Goal: Task Accomplishment & Management: Manage account settings

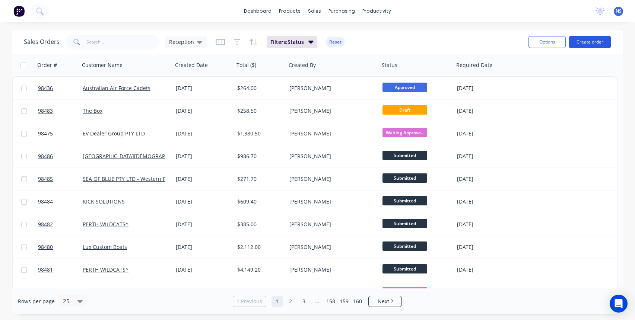
click at [587, 41] on button "Create order" at bounding box center [589, 42] width 42 height 12
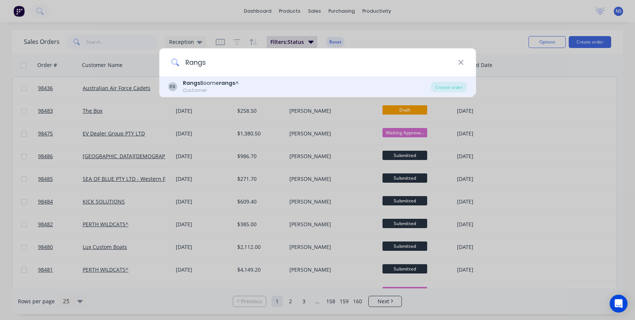
type input "Rangs"
click at [243, 94] on div "RB Rangs Boome rangs ^ Customer Create order" at bounding box center [317, 86] width 317 height 21
click at [242, 85] on div "RB Rangs Boome rangs ^ Customer" at bounding box center [299, 86] width 263 height 15
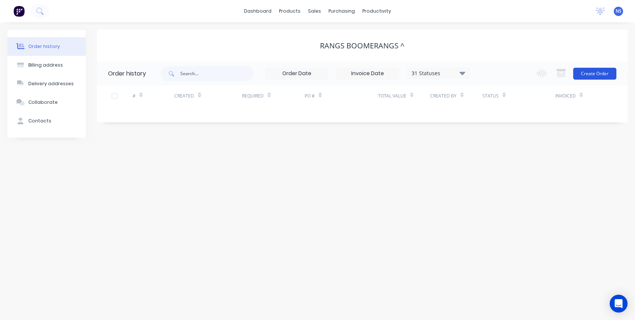
click at [594, 76] on button "Create Order" at bounding box center [594, 74] width 43 height 12
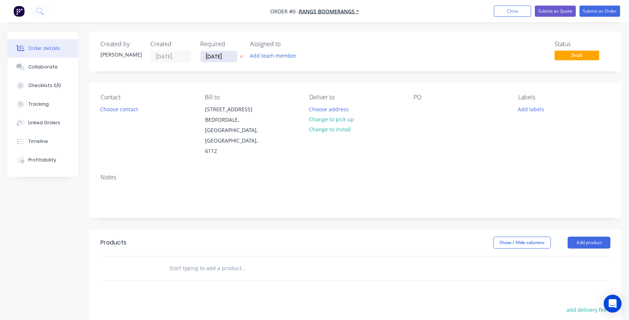
click at [217, 56] on input "[DATE]" at bounding box center [219, 56] width 36 height 11
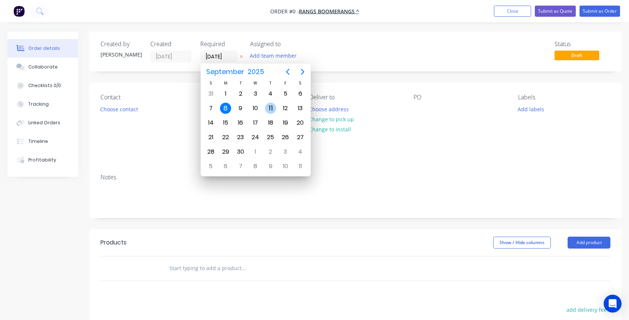
click at [272, 109] on div "11" at bounding box center [270, 108] width 11 height 11
type input "[DATE]"
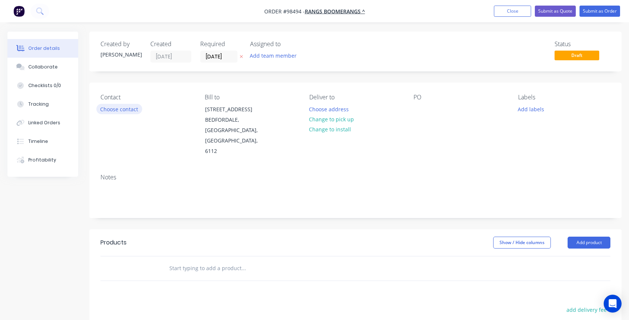
click at [123, 110] on button "Choose contact" at bounding box center [119, 109] width 46 height 10
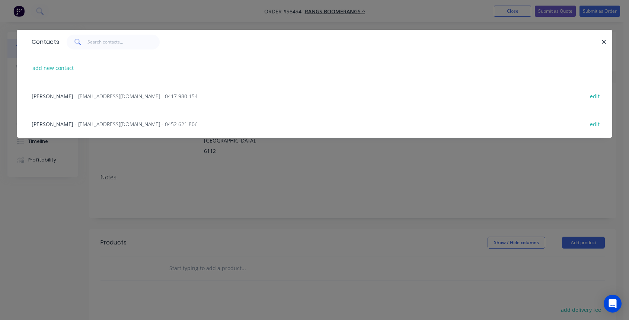
click at [95, 124] on span "- [EMAIL_ADDRESS][DOMAIN_NAME] - 0452 621 806" at bounding box center [136, 124] width 123 height 7
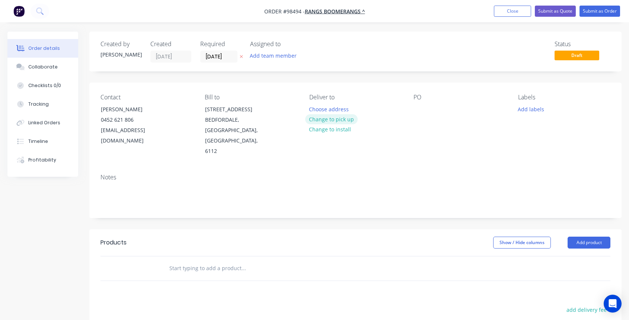
click at [335, 119] on button "Change to pick up" at bounding box center [331, 119] width 53 height 10
click at [319, 108] on div at bounding box center [315, 109] width 12 height 11
click at [417, 111] on div at bounding box center [419, 109] width 12 height 11
click at [533, 108] on button "Add labels" at bounding box center [531, 109] width 34 height 10
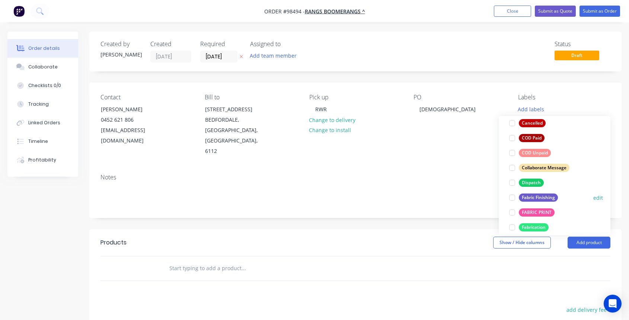
scroll to position [114, 0]
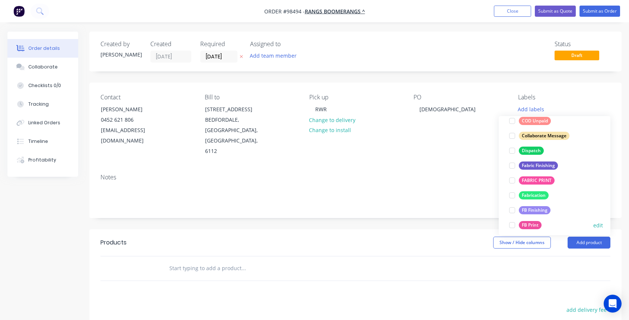
click at [511, 224] on div at bounding box center [512, 225] width 15 height 15
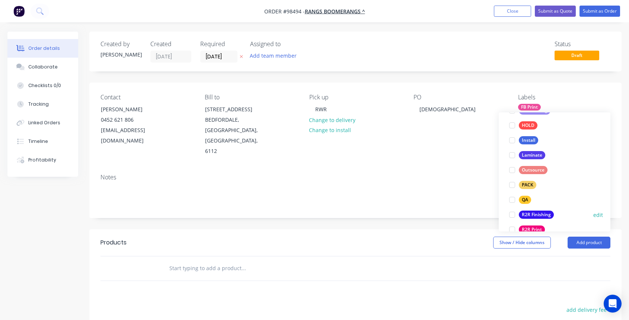
scroll to position [231, 0]
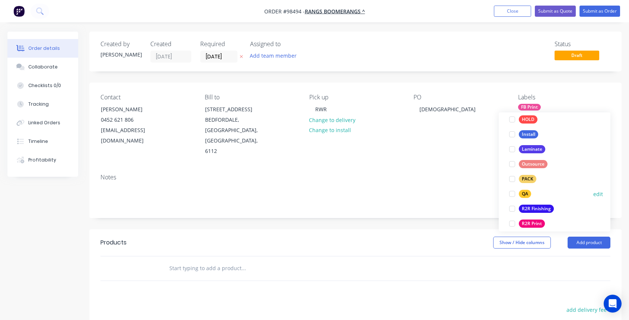
click at [511, 195] on div at bounding box center [512, 193] width 15 height 15
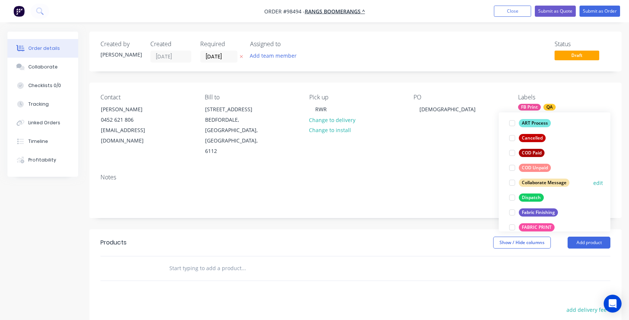
scroll to position [95, 0]
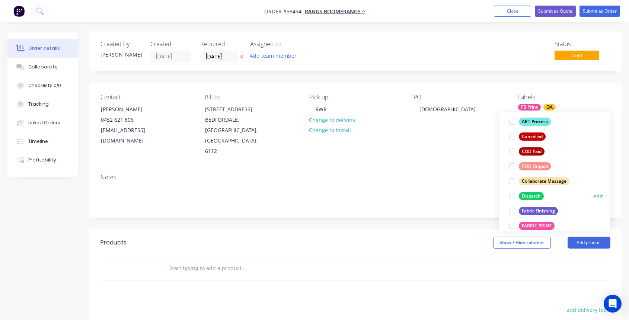
click at [512, 196] on div at bounding box center [512, 196] width 15 height 15
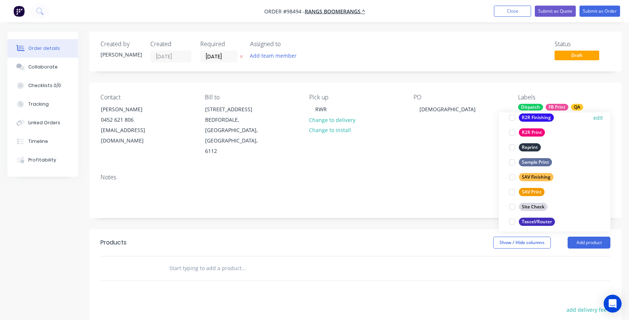
scroll to position [357, 0]
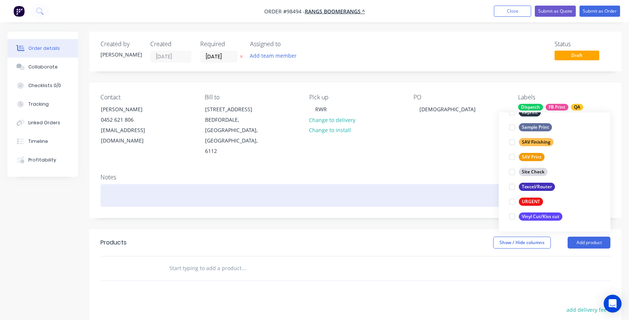
click at [127, 184] on div at bounding box center [355, 195] width 510 height 23
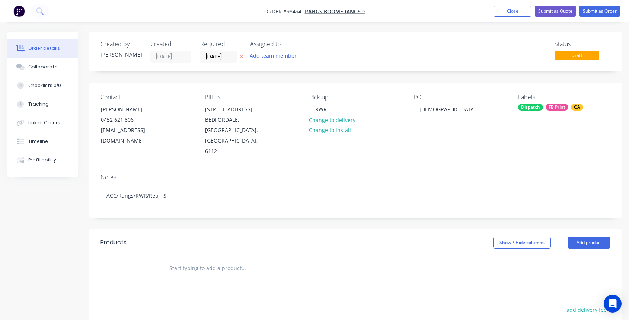
click at [205, 261] on input "text" at bounding box center [243, 268] width 149 height 15
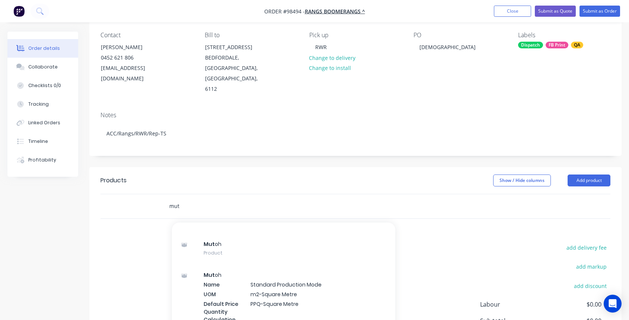
scroll to position [100, 0]
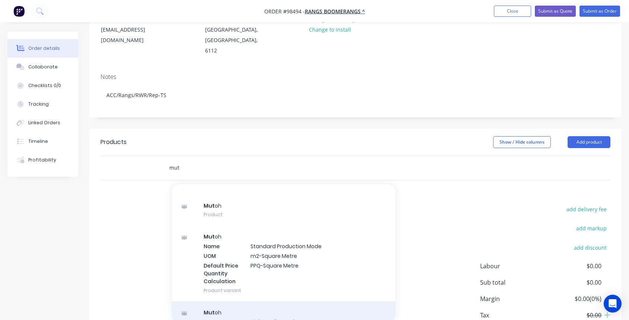
type input "mut"
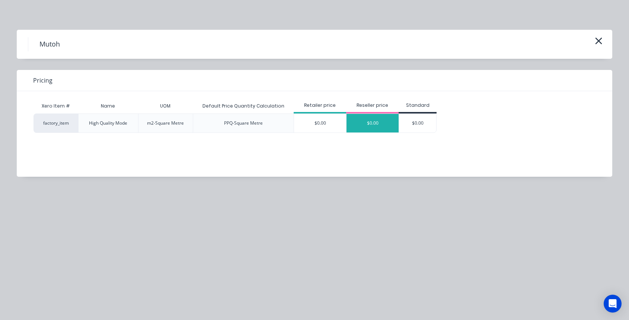
click at [368, 125] on div "$0.00" at bounding box center [372, 123] width 52 height 19
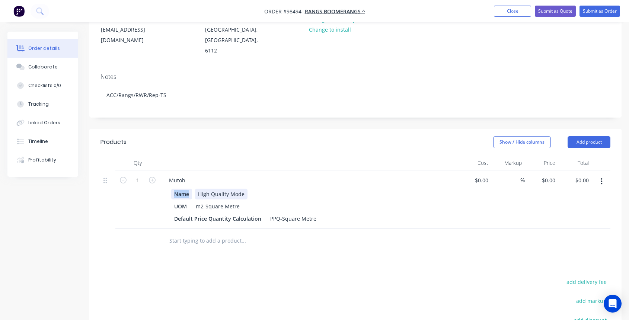
drag, startPoint x: 173, startPoint y: 172, endPoint x: 200, endPoint y: 177, distance: 27.2
click at [200, 189] on div "Name High Quality Mode" at bounding box center [307, 194] width 272 height 11
drag, startPoint x: 205, startPoint y: 174, endPoint x: 247, endPoint y: 180, distance: 42.5
click at [262, 189] on div "High Quality Mode" at bounding box center [307, 194] width 272 height 11
drag, startPoint x: 176, startPoint y: 186, endPoint x: 200, endPoint y: 185, distance: 24.2
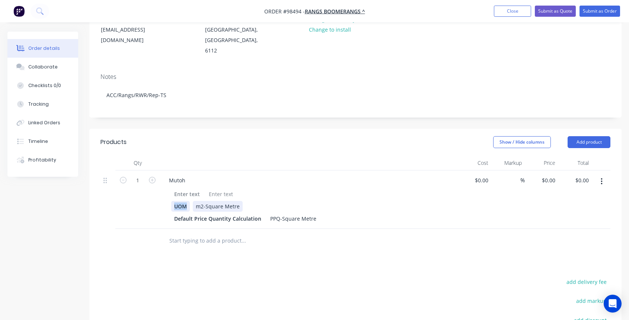
click at [200, 201] on div "UOM m2-Square Metre" at bounding box center [307, 206] width 272 height 11
click at [195, 201] on div at bounding box center [187, 206] width 32 height 11
drag, startPoint x: 207, startPoint y: 185, endPoint x: 253, endPoint y: 189, distance: 46.0
click at [262, 201] on div "m2-Square Metre" at bounding box center [307, 206] width 272 height 11
drag, startPoint x: 174, startPoint y: 197, endPoint x: 262, endPoint y: 198, distance: 87.8
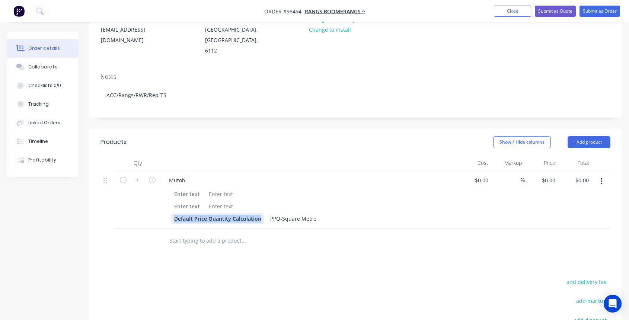
click at [262, 213] on div "Default Price Quantity Calculation" at bounding box center [217, 218] width 93 height 11
drag, startPoint x: 206, startPoint y: 198, endPoint x: 260, endPoint y: 202, distance: 54.1
click at [260, 213] on div "PPQ-Square Metre" at bounding box center [307, 218] width 272 height 11
click at [210, 189] on div at bounding box center [221, 194] width 30 height 11
click at [150, 177] on icon "button" at bounding box center [152, 180] width 7 height 7
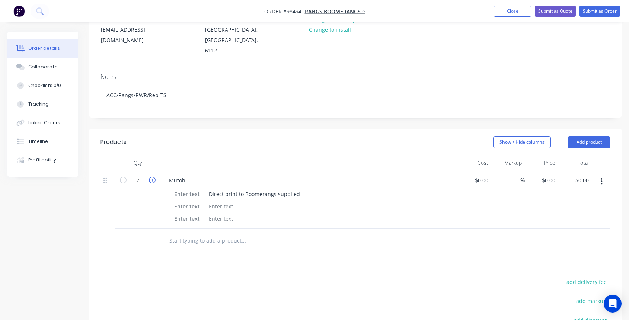
click at [150, 177] on icon "button" at bounding box center [152, 180] width 7 height 7
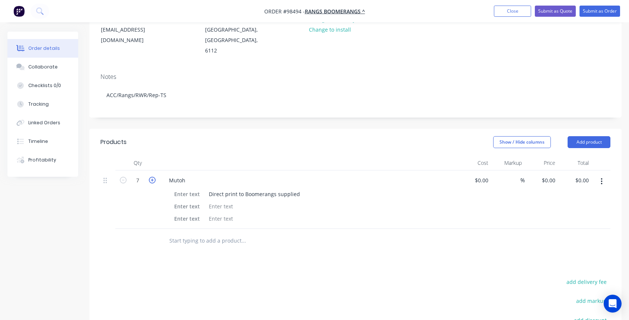
click at [150, 177] on icon "button" at bounding box center [152, 180] width 7 height 7
type input "8"
click at [211, 201] on div at bounding box center [221, 206] width 30 height 11
click at [218, 233] on input "text" at bounding box center [243, 240] width 149 height 15
click at [589, 136] on button "Add product" at bounding box center [589, 142] width 43 height 12
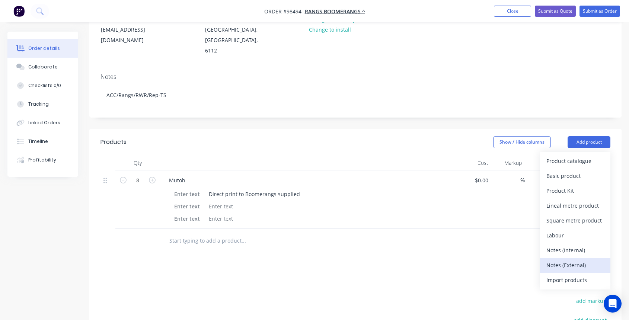
click at [583, 260] on div "Notes (External)" at bounding box center [574, 265] width 57 height 11
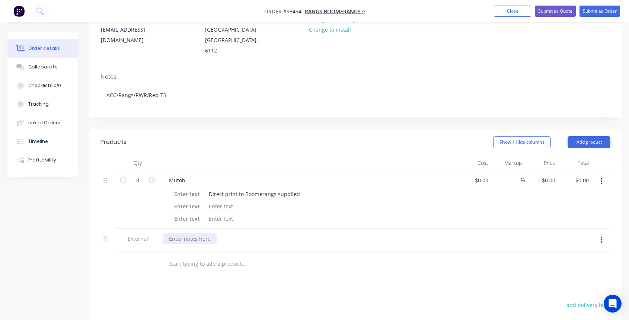
click at [175, 233] on div at bounding box center [190, 238] width 54 height 11
click at [182, 272] on input "text" at bounding box center [243, 279] width 149 height 15
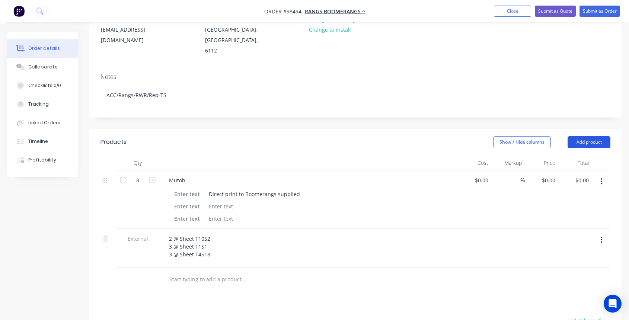
click at [586, 136] on button "Add product" at bounding box center [589, 142] width 43 height 12
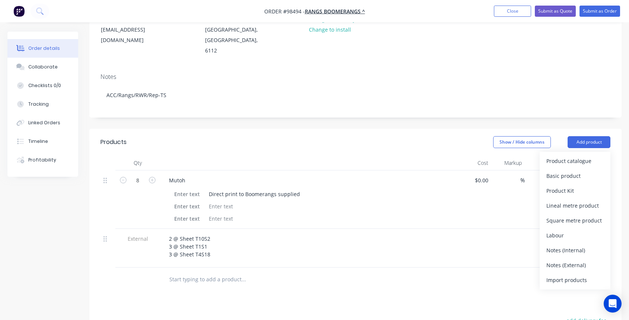
click at [336, 133] on header "Products Show / Hide columns Add product Product catalogue Basic product Produc…" at bounding box center [355, 142] width 532 height 27
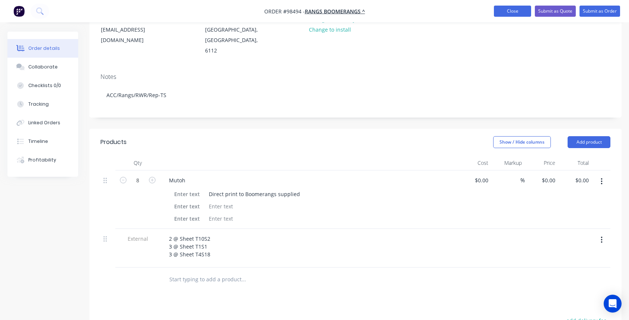
click at [508, 12] on button "Close" at bounding box center [512, 11] width 37 height 11
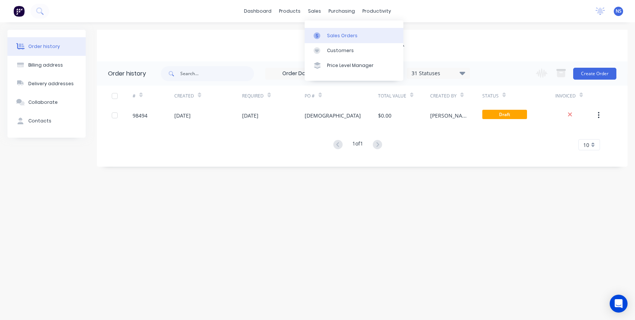
click at [337, 33] on div "Sales Orders" at bounding box center [342, 35] width 31 height 7
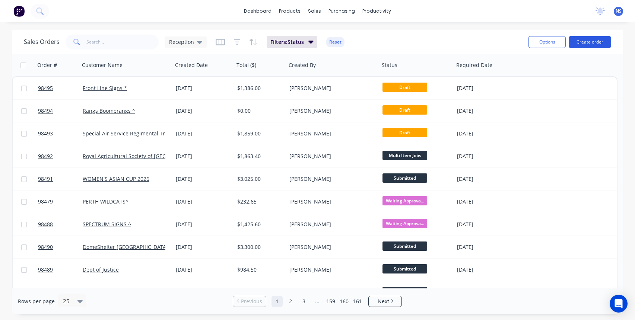
click at [594, 42] on button "Create order" at bounding box center [589, 42] width 42 height 12
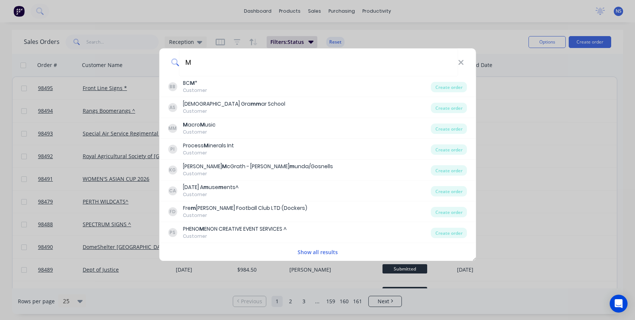
type input "M"
click at [401, 30] on div "M BB BC M * Customer Create order AS [DEMOGRAPHIC_DATA] Gra m m ar School Custo…" at bounding box center [317, 160] width 635 height 320
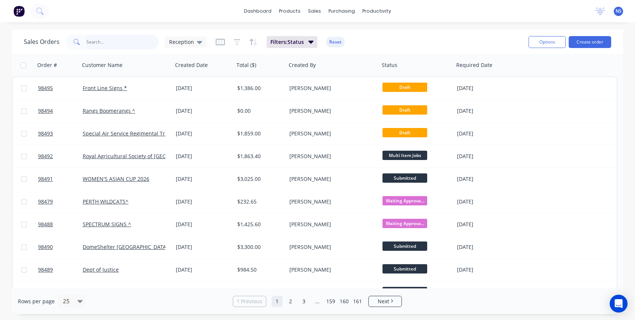
click at [114, 38] on input "text" at bounding box center [122, 42] width 73 height 15
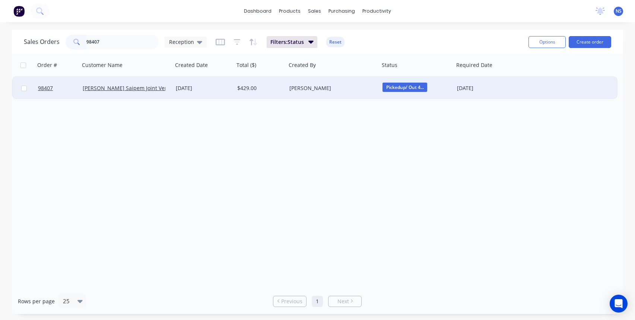
click at [406, 87] on span "Pickedup/ Out 4..." at bounding box center [404, 87] width 45 height 9
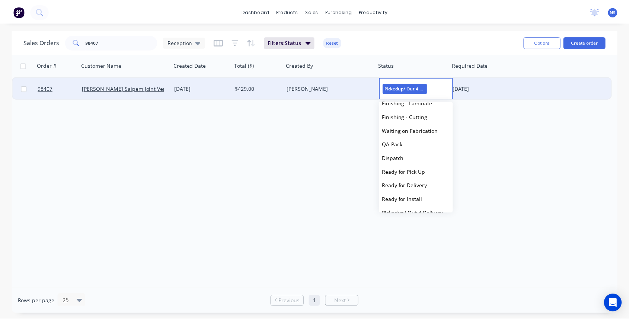
scroll to position [252, 0]
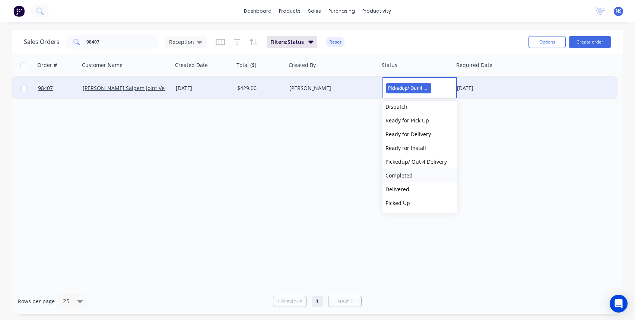
click at [404, 176] on span "Completed" at bounding box center [398, 175] width 27 height 7
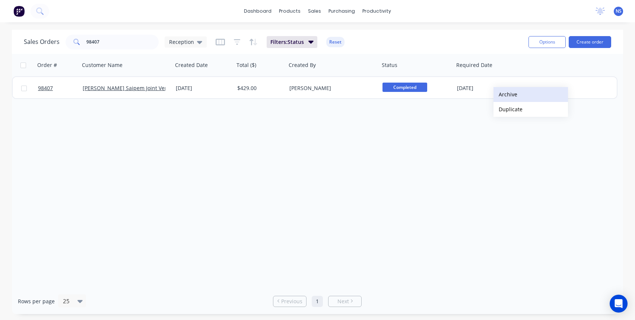
click at [507, 94] on button "Archive" at bounding box center [530, 94] width 74 height 15
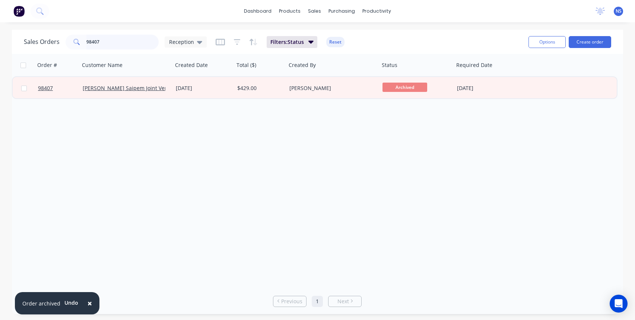
click at [126, 41] on input "98407" at bounding box center [122, 42] width 73 height 15
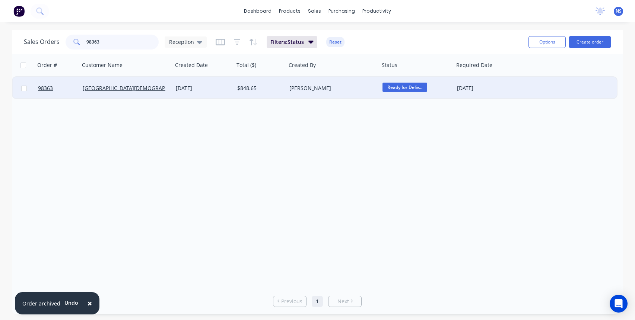
type input "98363"
click at [221, 90] on div "[DATE]" at bounding box center [203, 87] width 55 height 7
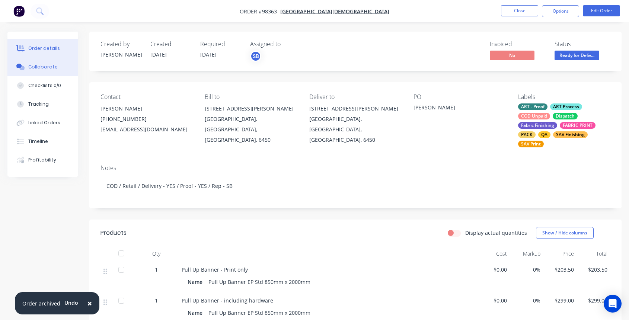
click at [41, 67] on div "Collaborate" at bounding box center [42, 67] width 29 height 7
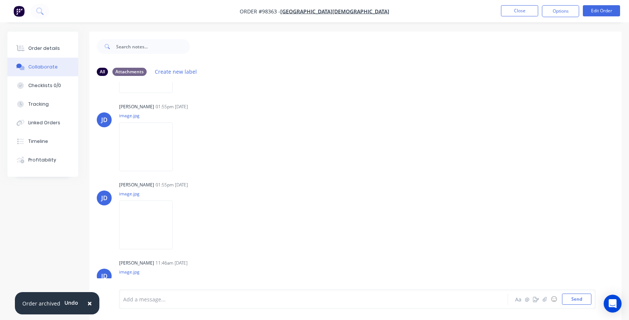
scroll to position [239, 0]
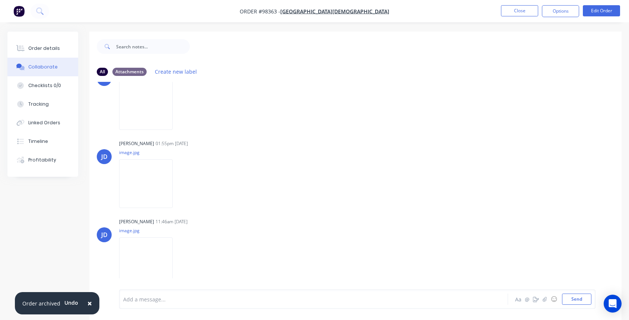
click at [146, 294] on div "Add a message..." at bounding box center [298, 299] width 351 height 11
click at [147, 303] on div "Add a message..." at bounding box center [298, 299] width 351 height 11
click at [531, 10] on button "Close" at bounding box center [519, 10] width 37 height 11
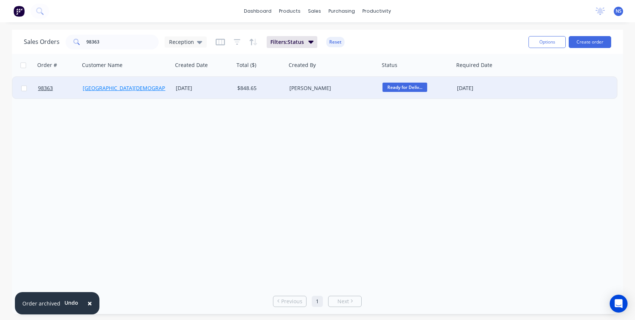
click at [129, 87] on link "[GEOGRAPHIC_DATA][DEMOGRAPHIC_DATA]" at bounding box center [137, 87] width 108 height 7
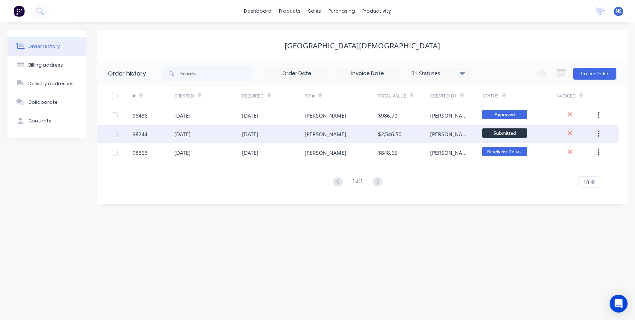
click at [352, 134] on div "[PERSON_NAME]" at bounding box center [340, 134] width 73 height 19
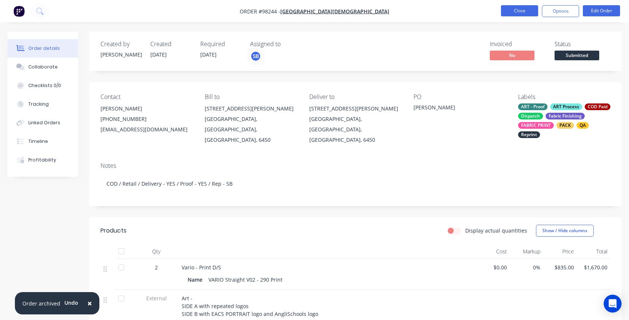
click at [520, 14] on button "Close" at bounding box center [519, 10] width 37 height 11
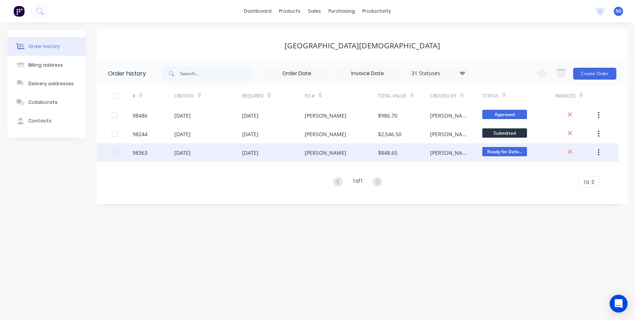
click at [229, 154] on div "[DATE]" at bounding box center [208, 152] width 68 height 19
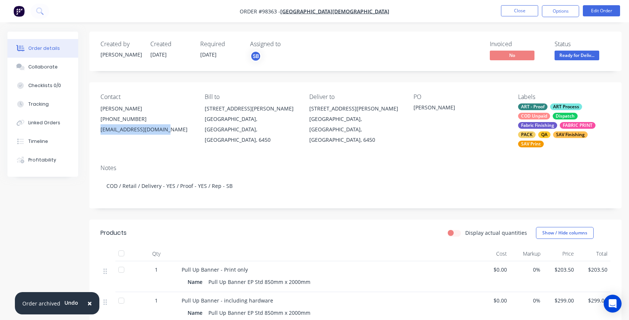
drag, startPoint x: 98, startPoint y: 131, endPoint x: 153, endPoint y: 128, distance: 55.2
click at [163, 128] on div "Contact [PERSON_NAME] [PHONE_NUMBER] [EMAIL_ADDRESS][DOMAIN_NAME] Bill to [STRE…" at bounding box center [355, 120] width 532 height 76
copy div "[EMAIL_ADDRESS][DOMAIN_NAME]"
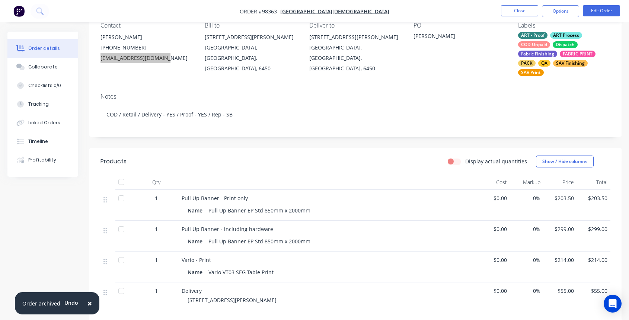
scroll to position [72, 0]
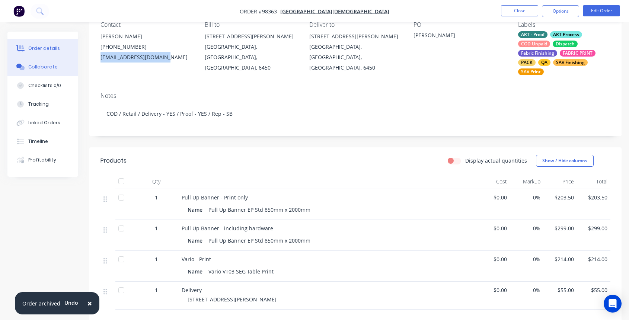
click at [47, 67] on div "Collaborate" at bounding box center [42, 67] width 29 height 7
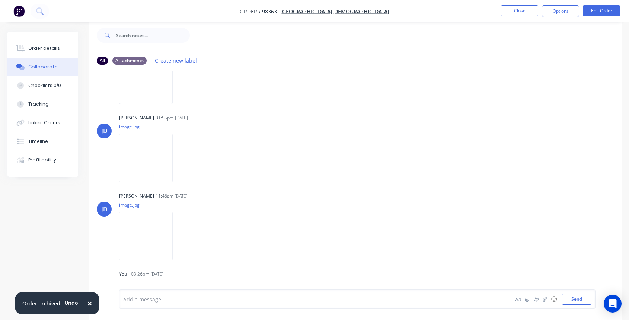
scroll to position [269, 0]
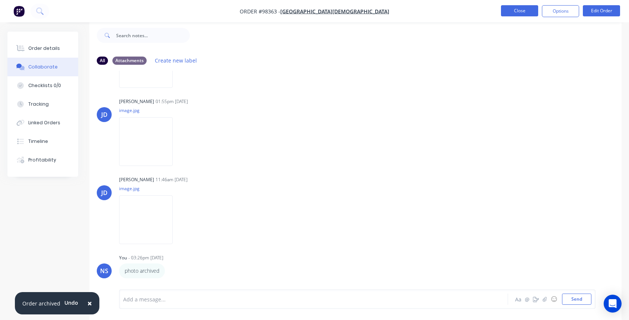
click at [517, 11] on button "Close" at bounding box center [519, 10] width 37 height 11
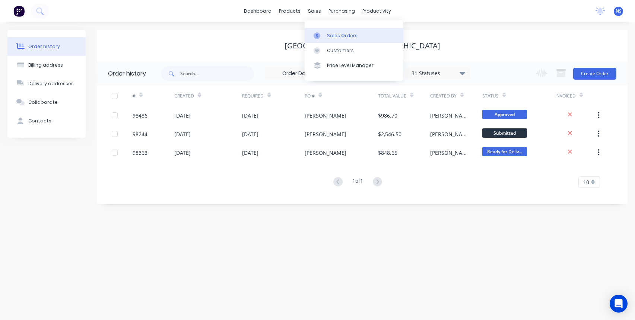
click at [337, 35] on div "Sales Orders" at bounding box center [342, 35] width 31 height 7
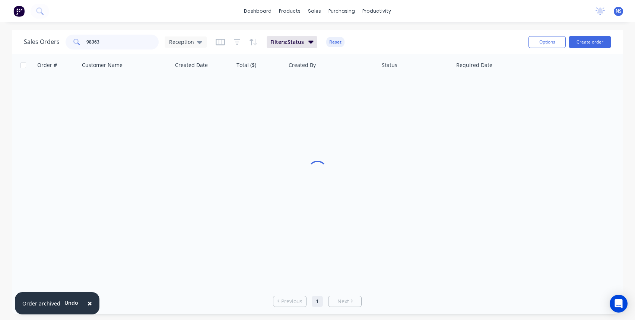
click at [130, 43] on input "98363" at bounding box center [122, 42] width 73 height 15
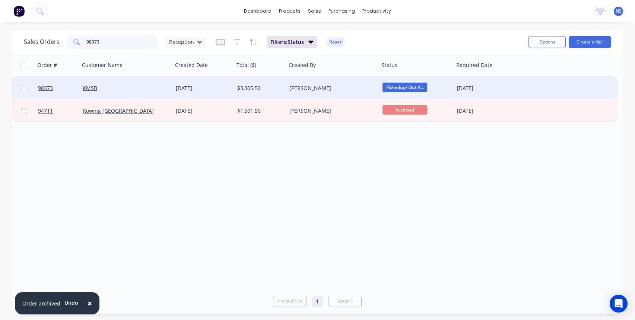
type input "98373"
click at [140, 88] on div "KMSB" at bounding box center [124, 87] width 83 height 7
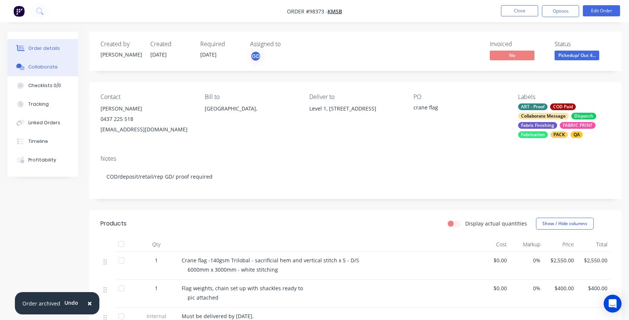
click at [47, 67] on div "Collaborate" at bounding box center [42, 67] width 29 height 7
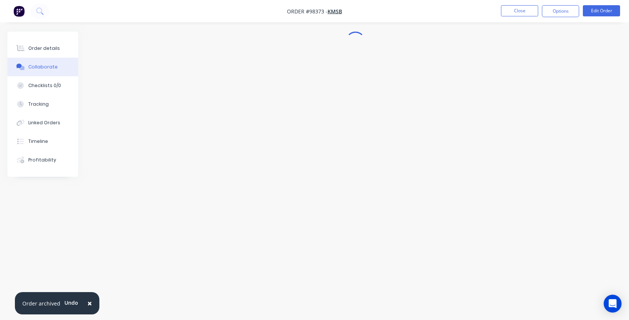
click at [47, 67] on div "Collaborate" at bounding box center [42, 67] width 29 height 7
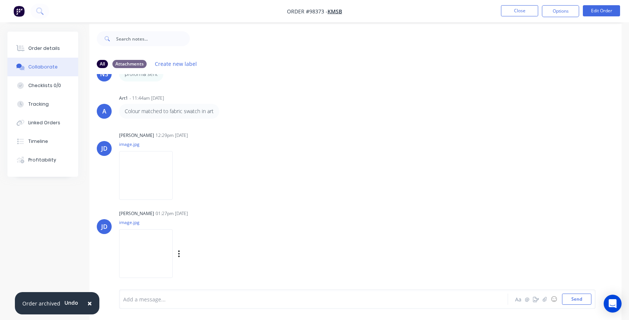
scroll to position [11, 0]
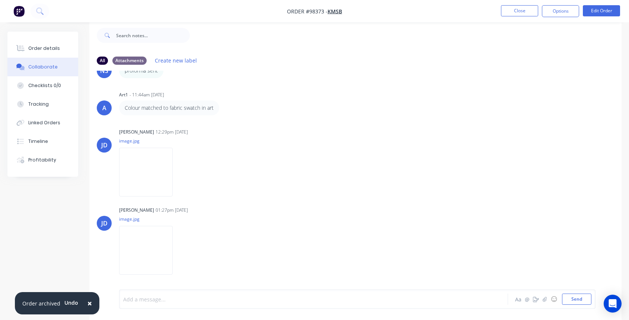
click at [159, 296] on div at bounding box center [299, 299] width 351 height 8
click at [126, 300] on span "pphoto" at bounding box center [133, 299] width 18 height 7
click at [150, 301] on div "pphoto" at bounding box center [299, 299] width 351 height 8
click at [125, 301] on span "pphoto" at bounding box center [133, 299] width 18 height 7
click at [168, 294] on div "photo" at bounding box center [298, 299] width 351 height 11
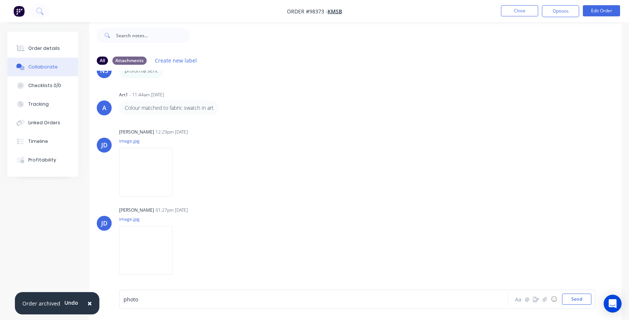
click at [142, 302] on div "photo" at bounding box center [299, 299] width 351 height 8
click at [87, 305] on span "×" at bounding box center [89, 303] width 4 height 10
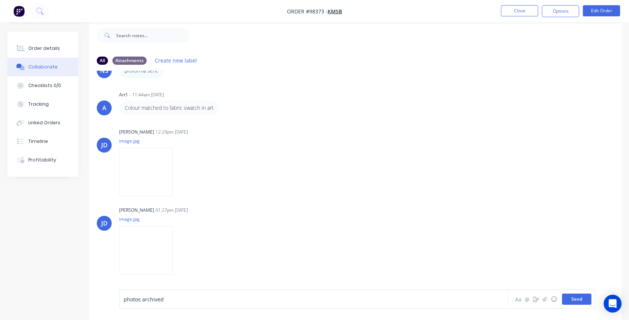
click at [581, 298] on button "Send" at bounding box center [576, 299] width 29 height 11
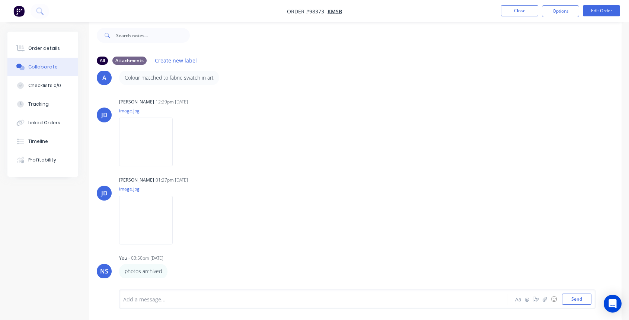
scroll to position [332, 0]
click at [521, 10] on button "Close" at bounding box center [519, 10] width 37 height 11
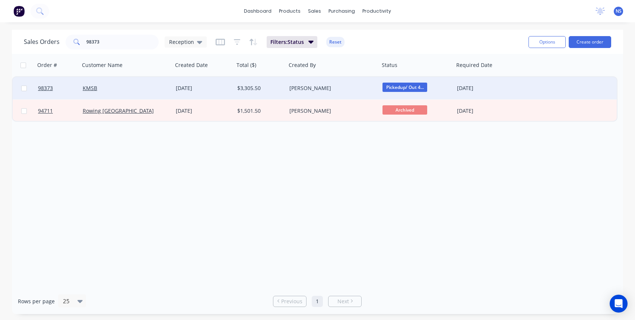
click at [137, 89] on div "KMSB" at bounding box center [124, 87] width 83 height 7
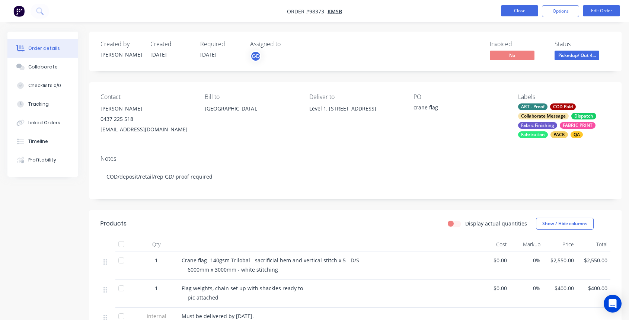
click at [514, 10] on button "Close" at bounding box center [519, 10] width 37 height 11
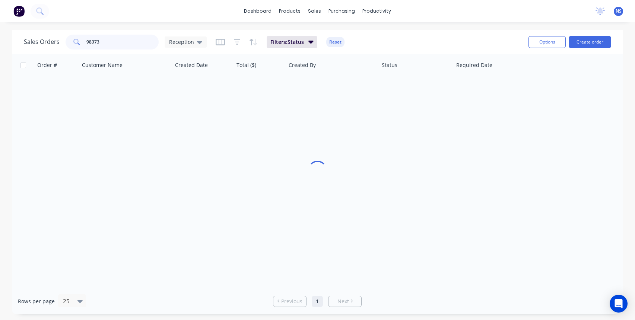
click at [115, 42] on input "98373" at bounding box center [122, 42] width 73 height 15
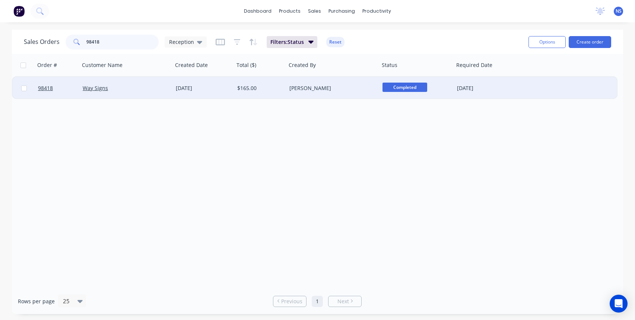
type input "98418"
click at [147, 87] on div "Way Signs" at bounding box center [124, 87] width 83 height 7
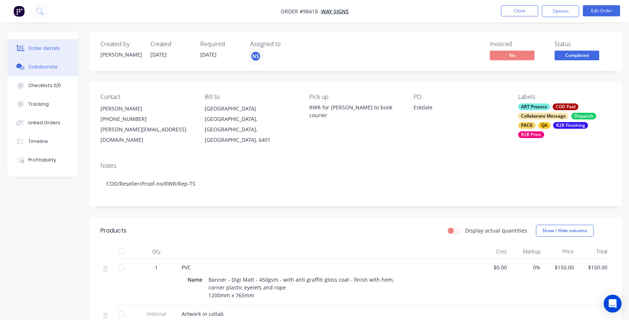
click at [37, 65] on div "Collaborate" at bounding box center [42, 67] width 29 height 7
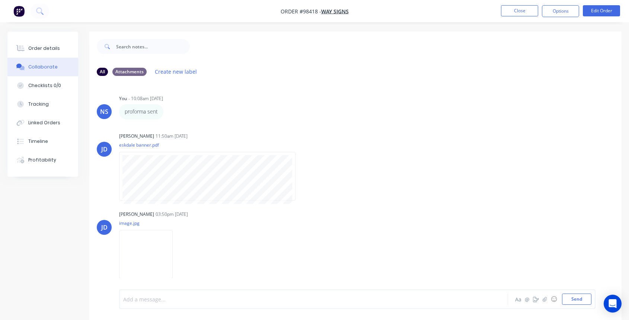
click at [168, 297] on div at bounding box center [299, 299] width 351 height 8
click at [527, 16] on button "Close" at bounding box center [519, 10] width 37 height 11
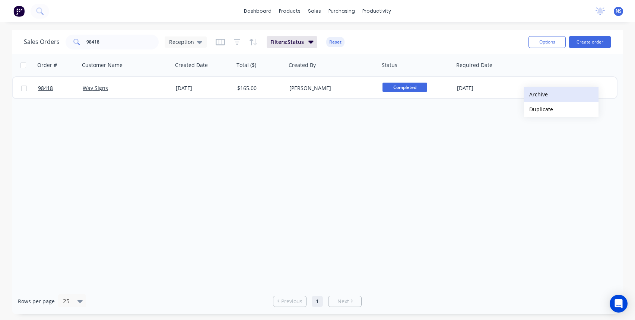
click at [538, 92] on button "Archive" at bounding box center [561, 94] width 74 height 15
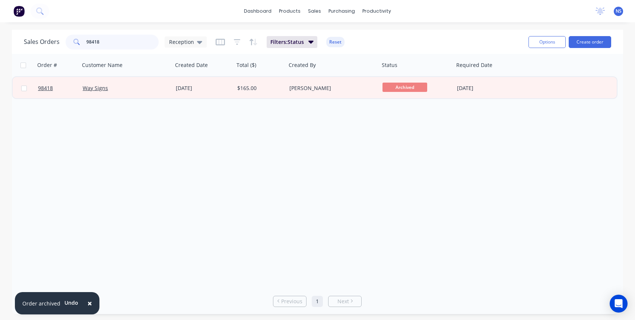
click at [126, 45] on input "98418" at bounding box center [122, 42] width 73 height 15
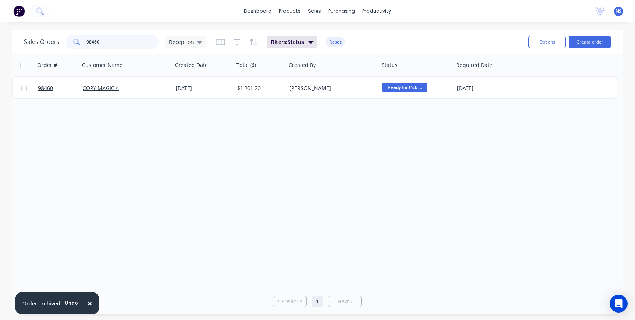
type input "98460"
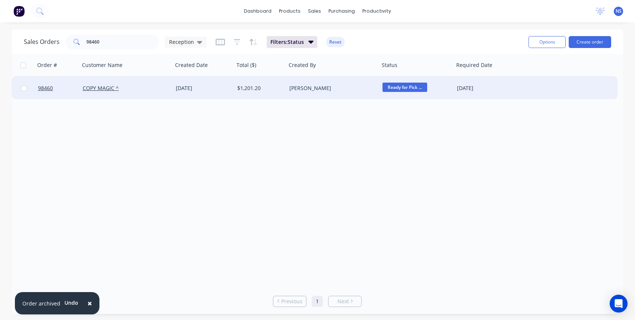
click at [169, 89] on div "COPY MAGIC ^" at bounding box center [126, 87] width 87 height 7
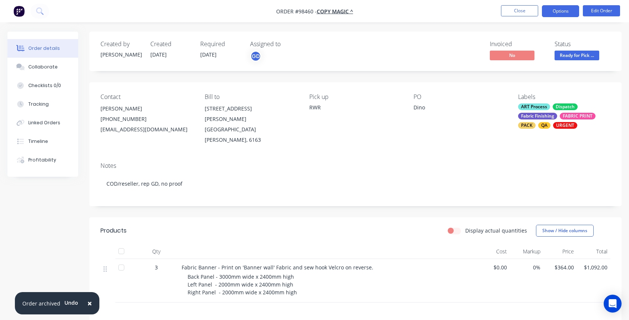
click at [553, 14] on button "Options" at bounding box center [560, 11] width 37 height 12
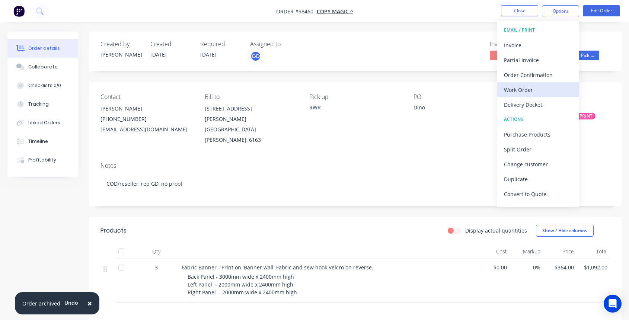
click at [531, 86] on div "Work Order" at bounding box center [538, 89] width 68 height 11
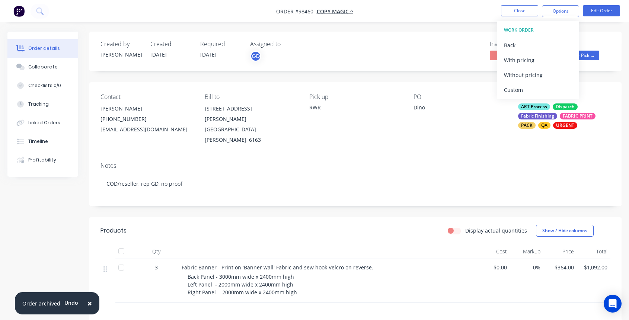
click at [523, 61] on div "With pricing" at bounding box center [538, 60] width 68 height 11
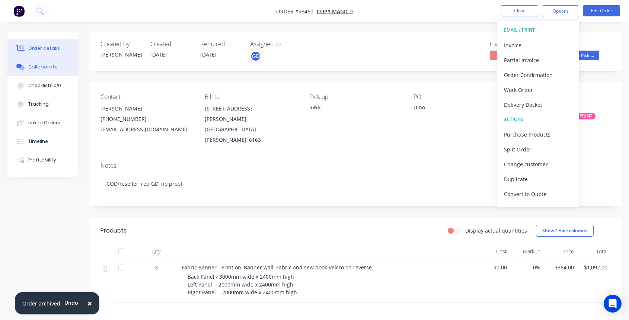
click at [41, 65] on div "Collaborate" at bounding box center [42, 67] width 29 height 7
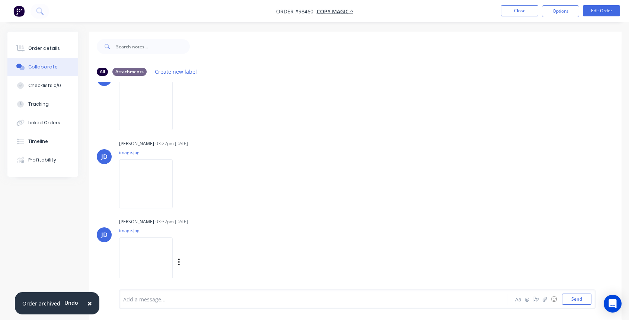
scroll to position [33, 0]
click at [187, 298] on div at bounding box center [299, 299] width 351 height 8
click at [226, 300] on span "photo archived, invoice sent and unable toleave msg" at bounding box center [189, 299] width 131 height 7
click at [255, 300] on div "photo archived, invoice sent and unable to leave msg" at bounding box center [299, 299] width 351 height 8
click at [583, 302] on button "Send" at bounding box center [576, 299] width 29 height 11
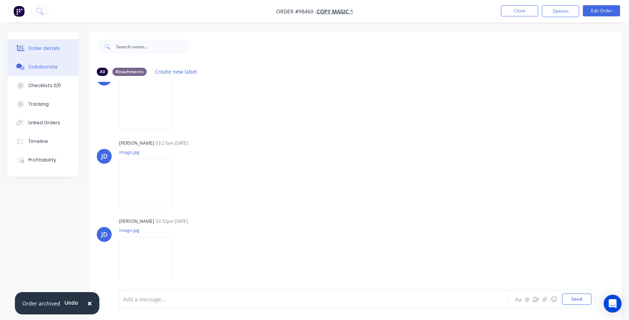
click at [47, 44] on button "Order details" at bounding box center [42, 48] width 71 height 19
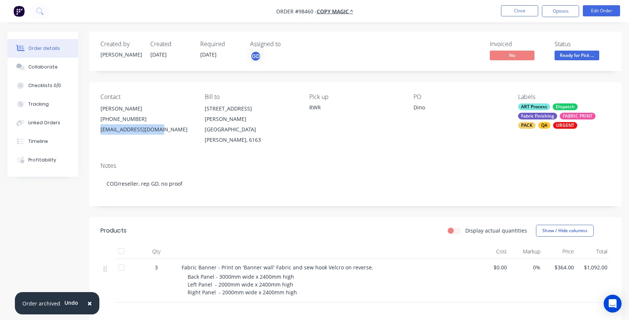
drag, startPoint x: 99, startPoint y: 127, endPoint x: 161, endPoint y: 128, distance: 62.5
click at [161, 128] on div "Contact [PERSON_NAME] [PHONE_NUMBER] [EMAIL_ADDRESS][DOMAIN_NAME] Bill to [STRE…" at bounding box center [355, 119] width 532 height 74
copy div "[EMAIL_ADDRESS][DOMAIN_NAME]"
click at [55, 69] on button "Collaborate" at bounding box center [42, 67] width 71 height 19
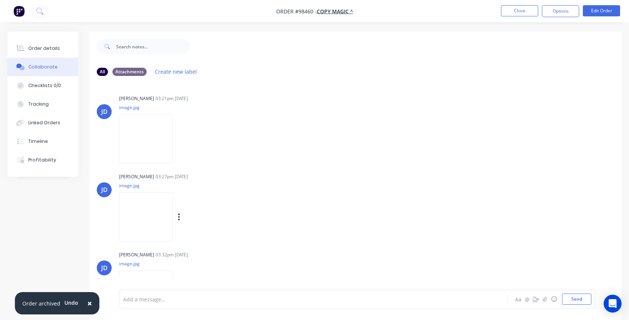
scroll to position [64, 0]
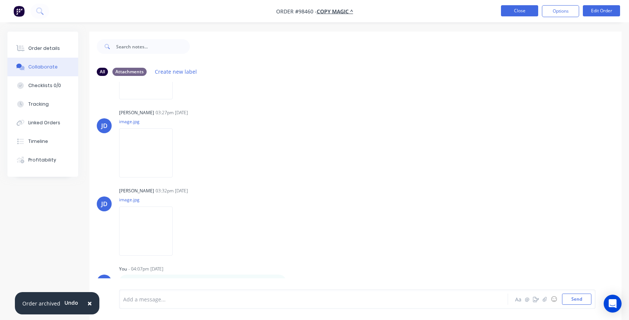
click at [521, 10] on button "Close" at bounding box center [519, 10] width 37 height 11
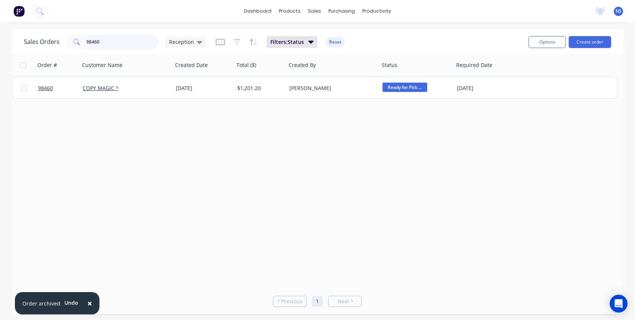
click at [117, 40] on input "98460" at bounding box center [122, 42] width 73 height 15
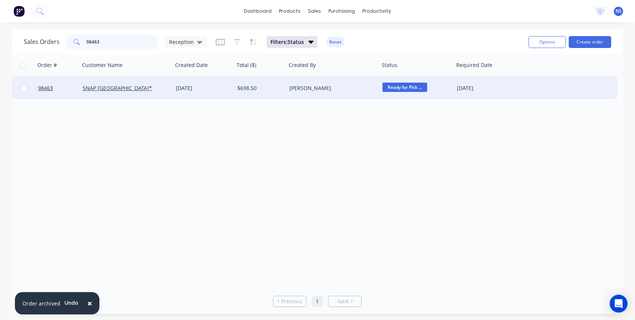
type input "98463"
click at [136, 89] on div "SNAP [GEOGRAPHIC_DATA]*" at bounding box center [124, 87] width 83 height 7
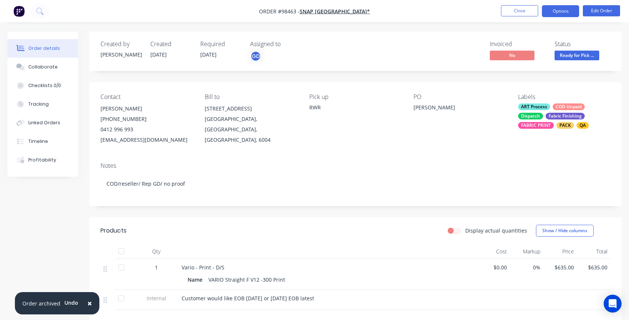
click at [560, 9] on button "Options" at bounding box center [560, 11] width 37 height 12
click at [559, 7] on button "Options" at bounding box center [560, 11] width 37 height 12
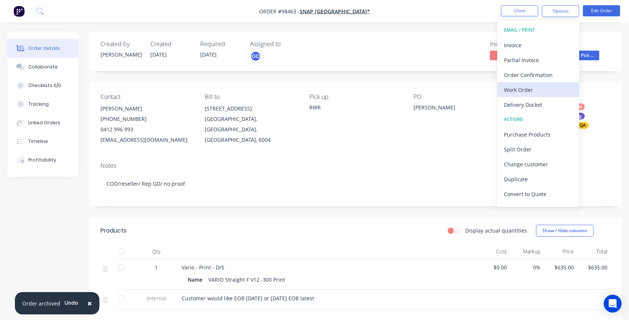
click at [523, 89] on div "Work Order" at bounding box center [538, 89] width 68 height 11
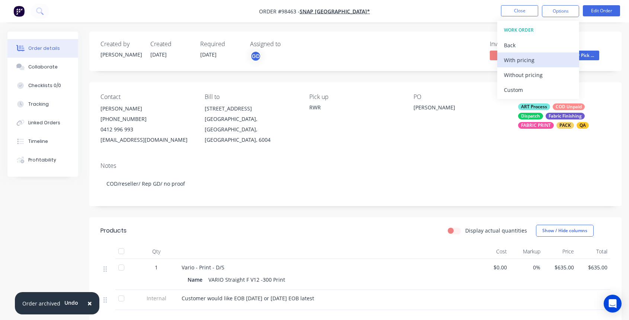
click at [511, 57] on div "With pricing" at bounding box center [538, 60] width 68 height 11
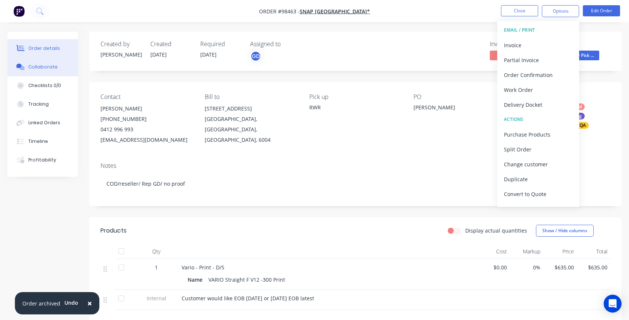
click at [49, 67] on div "Collaborate" at bounding box center [42, 67] width 29 height 7
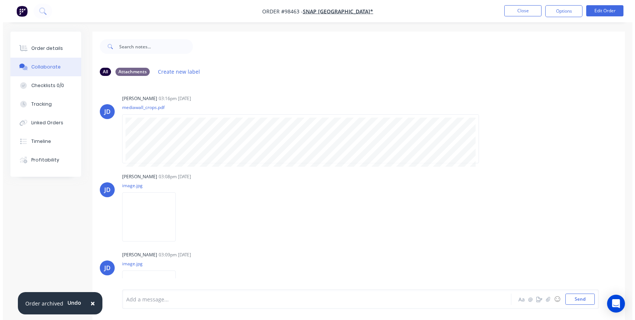
scroll to position [33, 0]
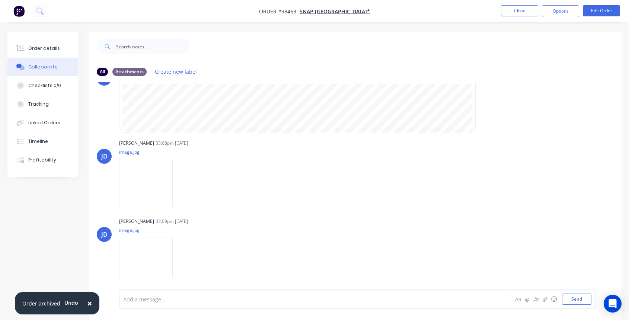
click at [172, 293] on div "Add a message... Aa @ ☺ Send" at bounding box center [357, 299] width 476 height 19
click at [159, 306] on div "Add a message... Aa @ ☺ Send" at bounding box center [357, 299] width 476 height 19
click at [148, 301] on div at bounding box center [299, 299] width 351 height 8
click at [523, 11] on button "Close" at bounding box center [519, 10] width 37 height 11
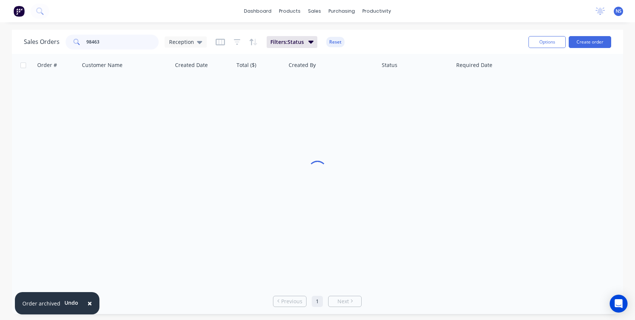
click at [124, 41] on input "98463" at bounding box center [122, 42] width 73 height 15
type input "98373"
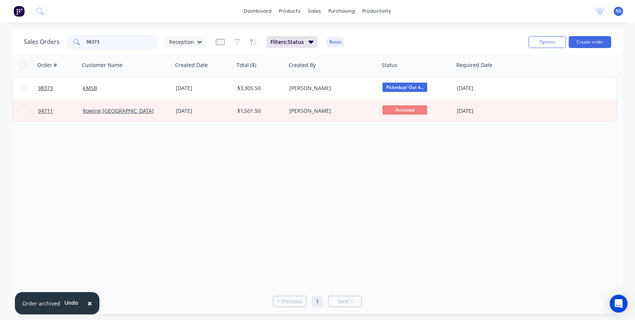
drag, startPoint x: 112, startPoint y: 43, endPoint x: 61, endPoint y: 38, distance: 50.8
click at [63, 38] on div "Sales Orders 98373 Reception" at bounding box center [115, 42] width 183 height 15
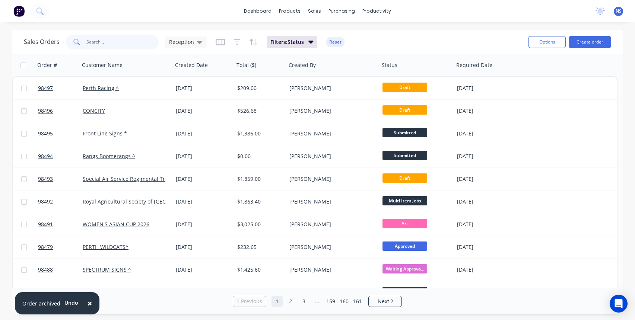
click at [113, 42] on input "text" at bounding box center [122, 42] width 73 height 15
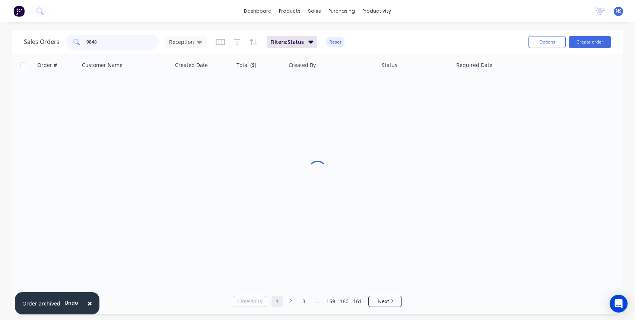
type input "98489"
drag, startPoint x: 104, startPoint y: 44, endPoint x: 81, endPoint y: 44, distance: 23.5
click at [81, 44] on div "98489" at bounding box center [111, 42] width 93 height 15
type input "98441"
